Goal: Find specific page/section: Find specific page/section

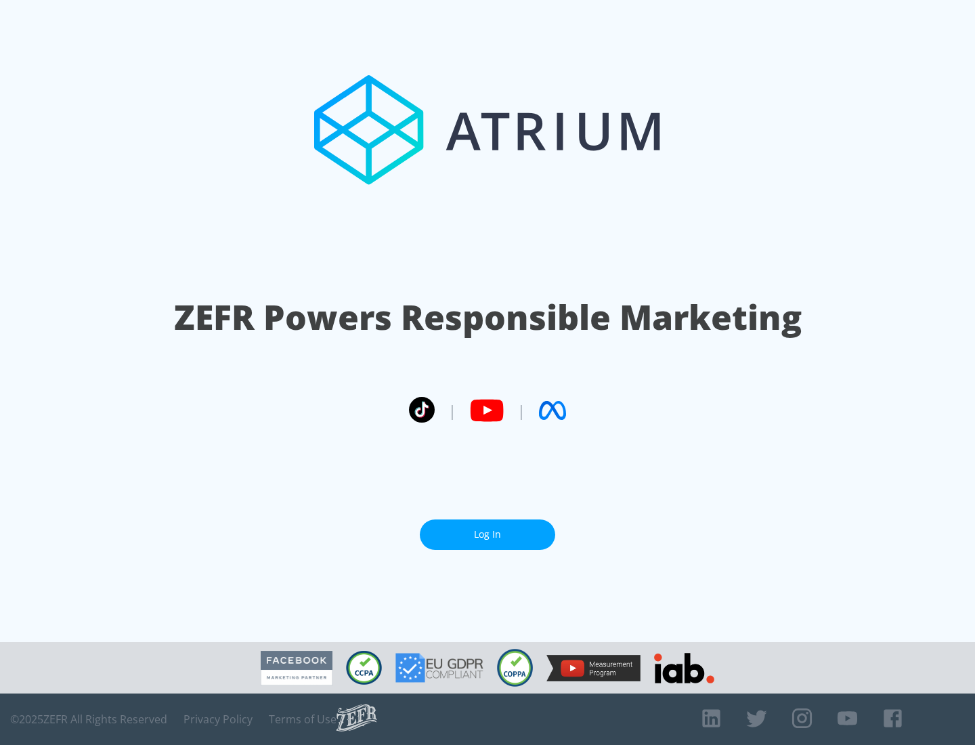
click at [488, 534] on link "Log In" at bounding box center [487, 535] width 135 height 30
